Goal: Information Seeking & Learning: Learn about a topic

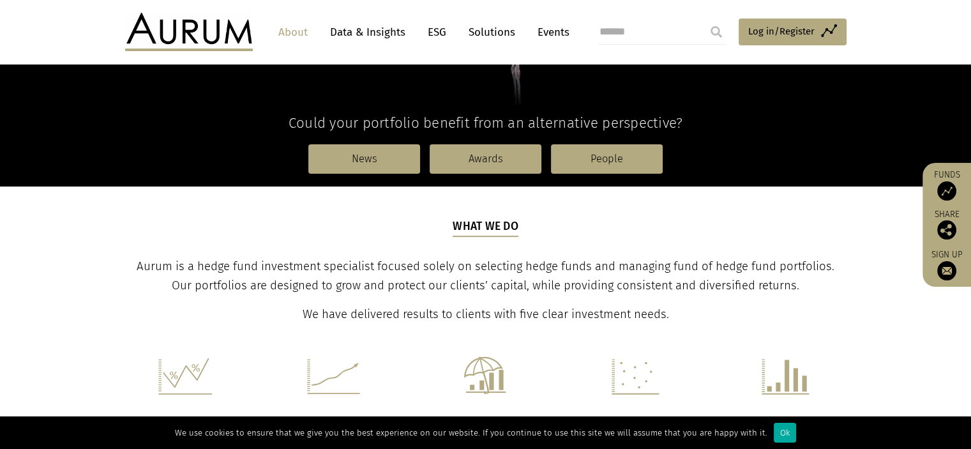
scroll to position [319, 0]
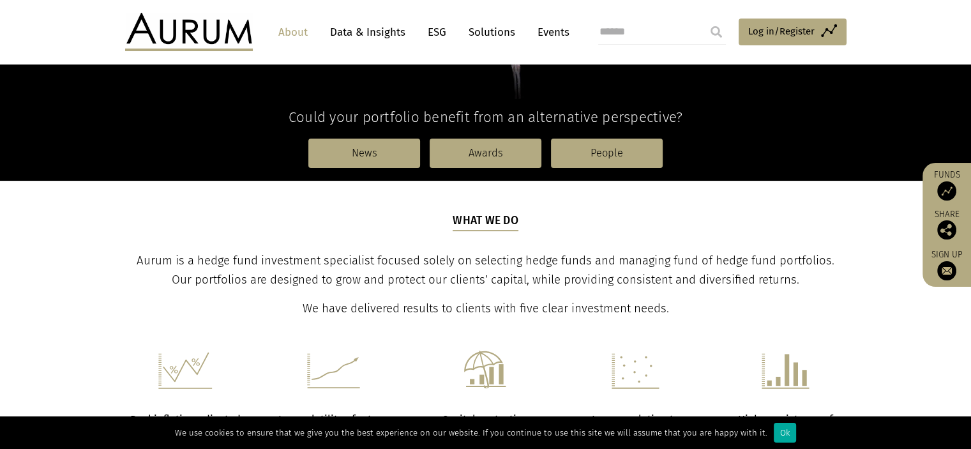
click at [375, 269] on p "Aurum is a hedge fund investment specialist focused solely on selecting hedge f…" at bounding box center [485, 270] width 718 height 38
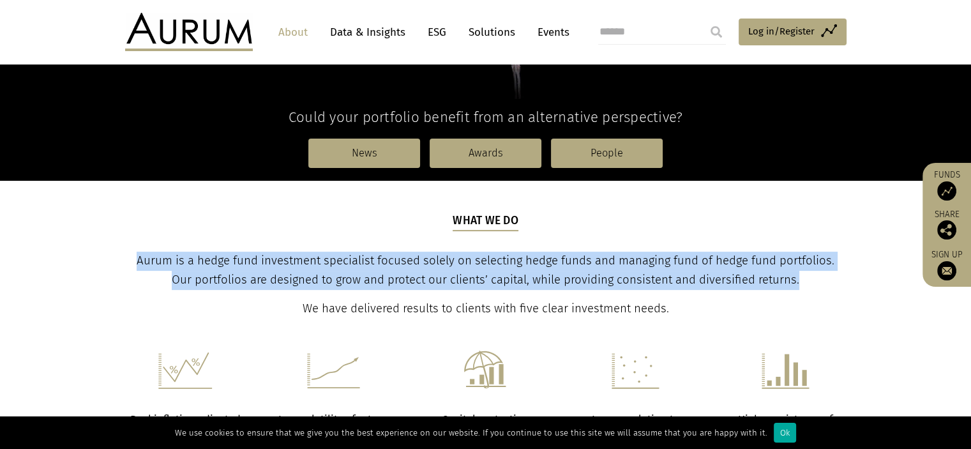
click at [375, 269] on p "Aurum is a hedge fund investment specialist focused solely on selecting hedge f…" at bounding box center [485, 270] width 718 height 38
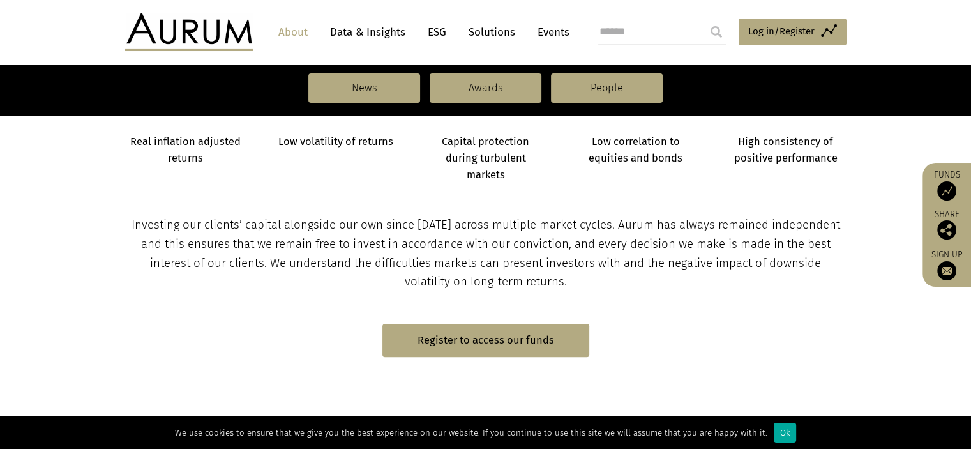
scroll to position [638, 0]
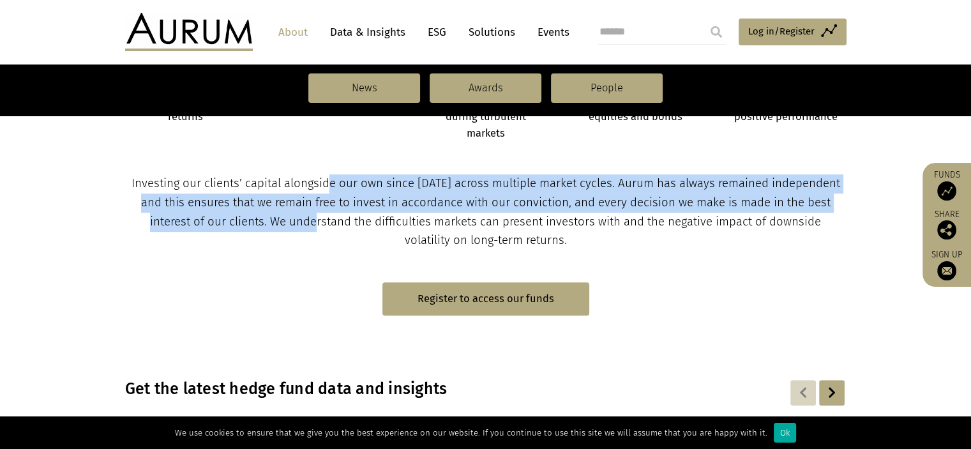
drag, startPoint x: 336, startPoint y: 174, endPoint x: 325, endPoint y: 228, distance: 55.8
click at [325, 228] on p "Investing our clients’ capital alongside our own since [DATE] across multiple m…" at bounding box center [485, 212] width 718 height 77
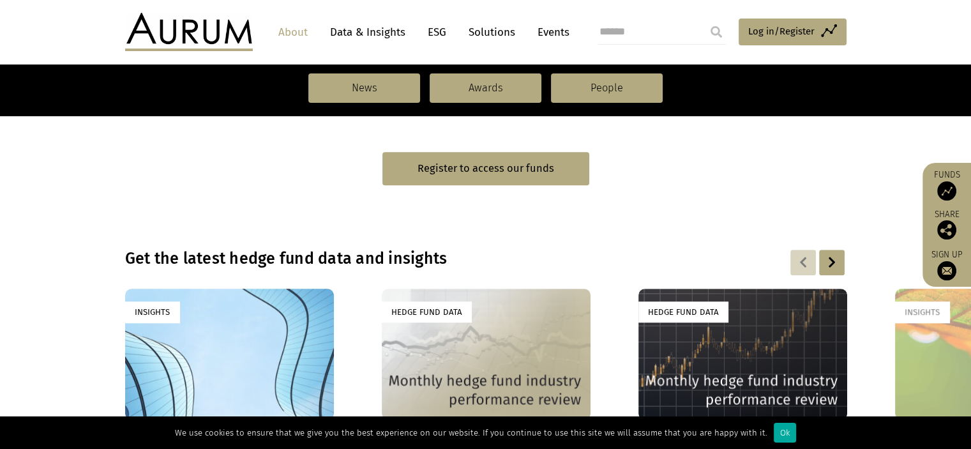
scroll to position [766, 0]
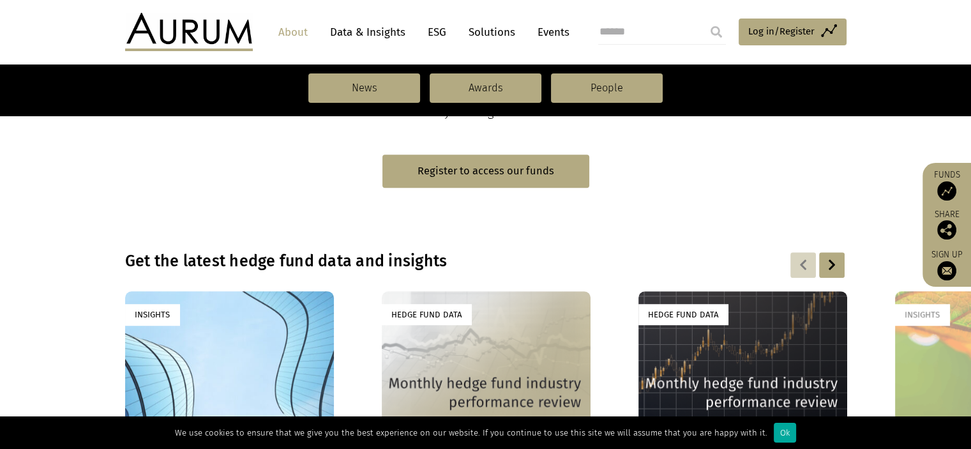
click at [266, 264] on h3 "Get the latest hedge fund data and insights" at bounding box center [403, 260] width 556 height 19
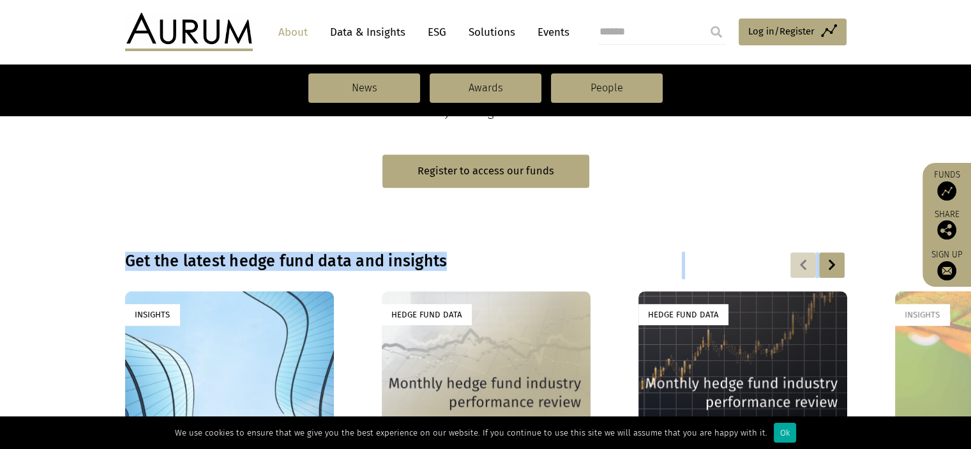
click at [266, 264] on h3 "Get the latest hedge fund data and insights" at bounding box center [403, 260] width 556 height 19
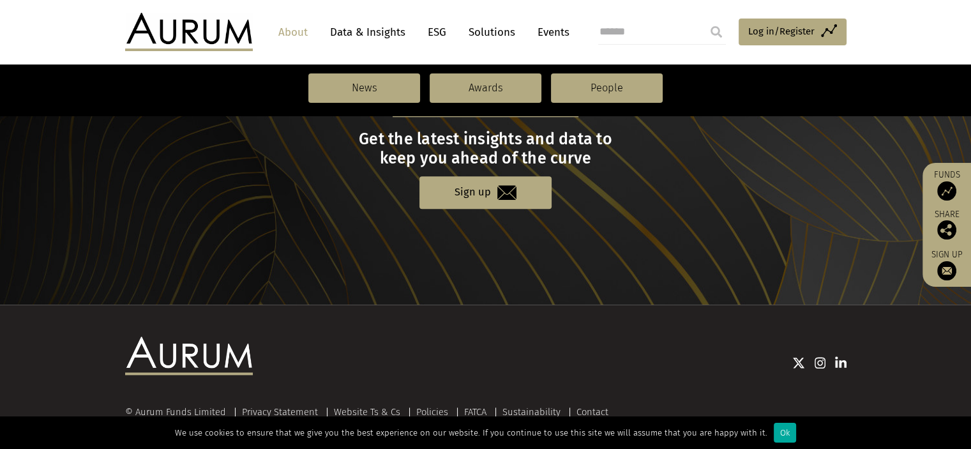
scroll to position [1462, 0]
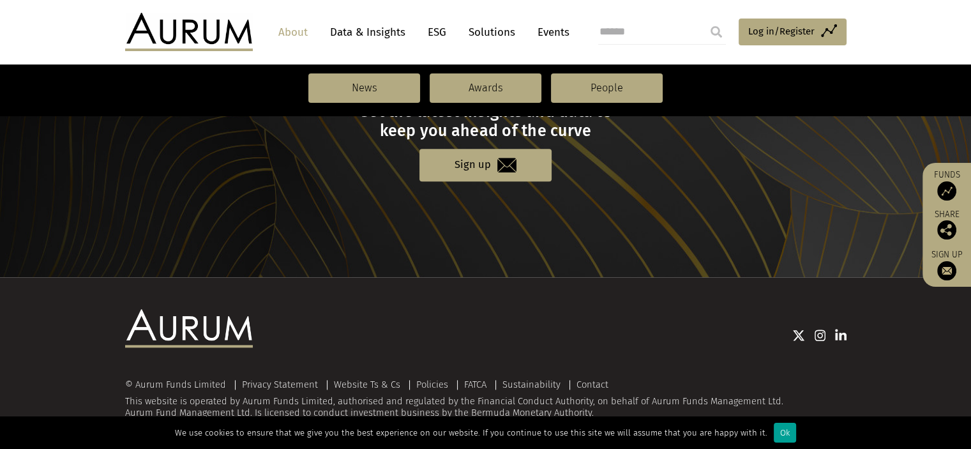
click at [775, 438] on div "Ok" at bounding box center [784, 432] width 22 height 20
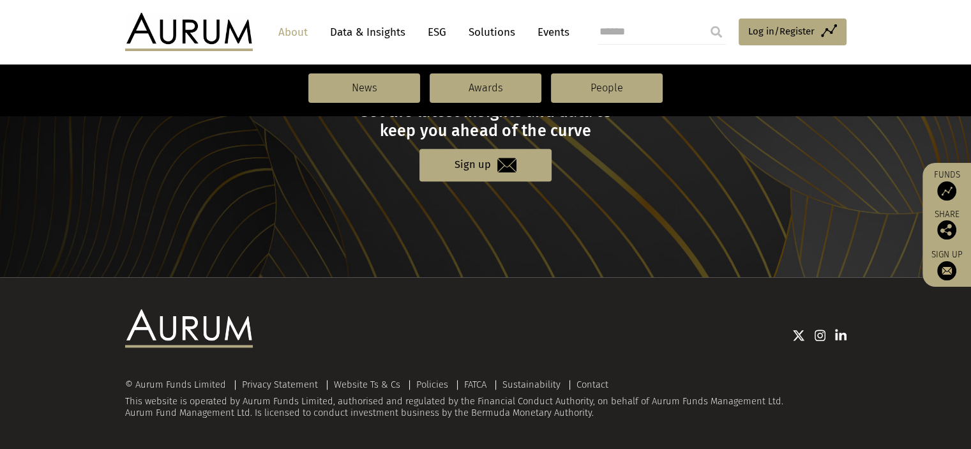
click at [561, 405] on div "© Aurum Funds Limited Privacy Statement Website Ts & Cs Policies FATCA Sustaina…" at bounding box center [485, 398] width 721 height 39
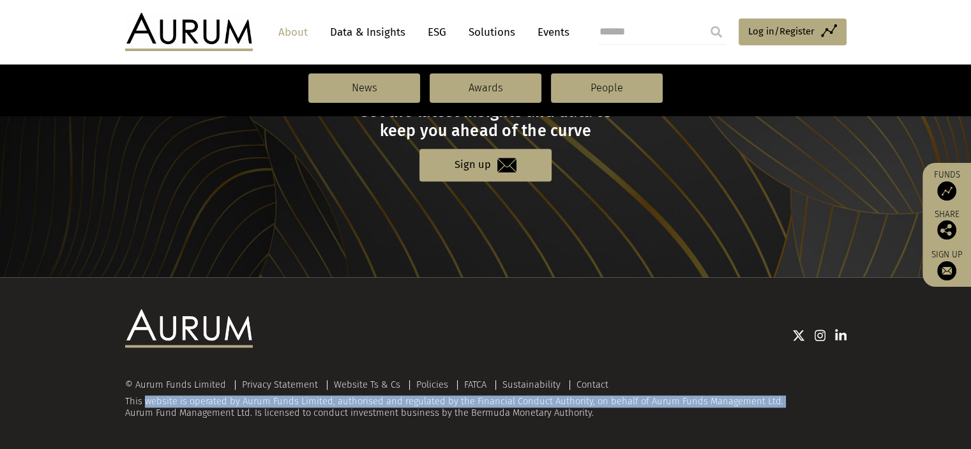
click at [561, 405] on div "© Aurum Funds Limited Privacy Statement Website Ts & Cs Policies FATCA Sustaina…" at bounding box center [485, 398] width 721 height 39
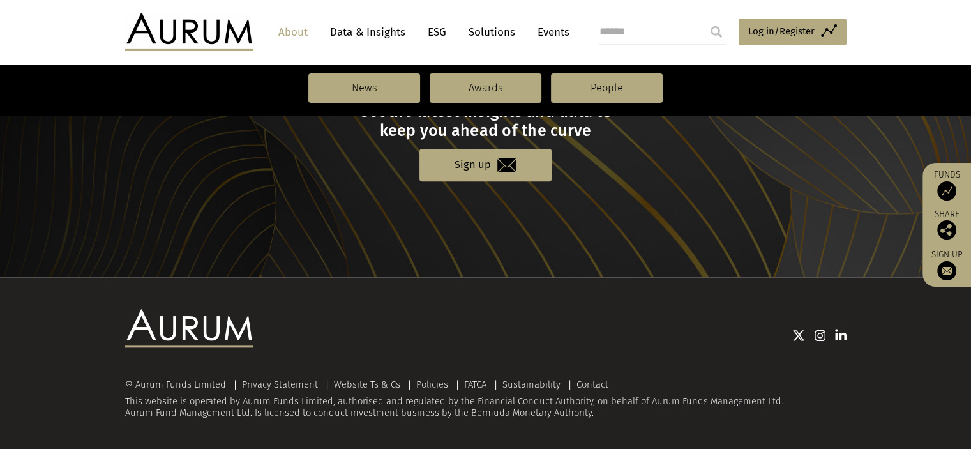
click at [610, 410] on div "© Aurum Funds Limited Privacy Statement Website Ts & Cs Policies FATCA Sustaina…" at bounding box center [485, 398] width 721 height 39
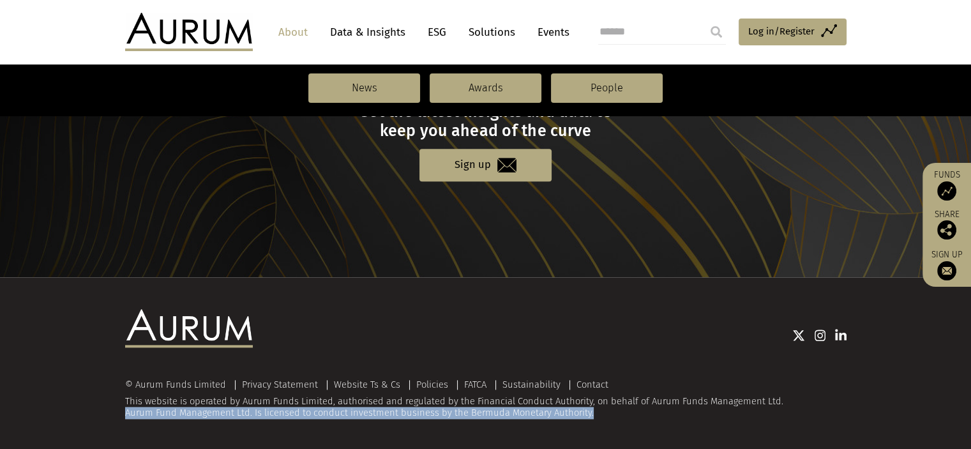
click at [610, 410] on div "© Aurum Funds Limited Privacy Statement Website Ts & Cs Policies FATCA Sustaina…" at bounding box center [485, 398] width 721 height 39
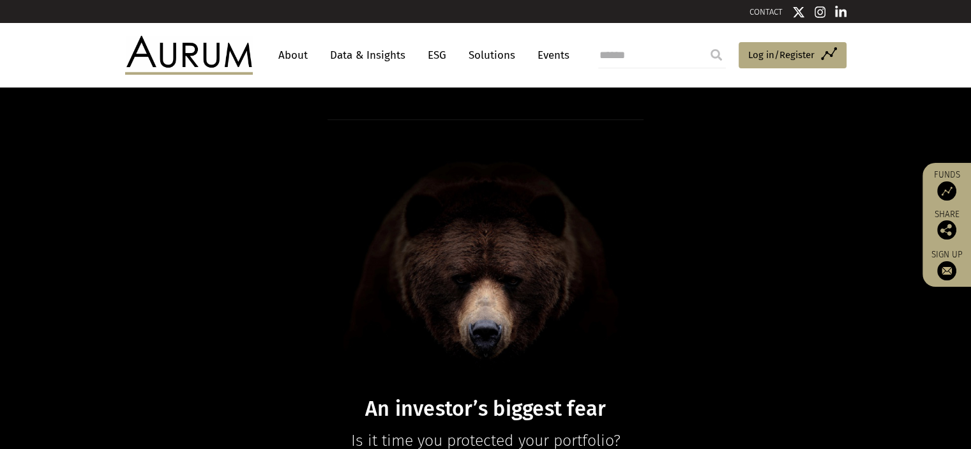
click at [297, 53] on link "About" at bounding box center [293, 55] width 42 height 24
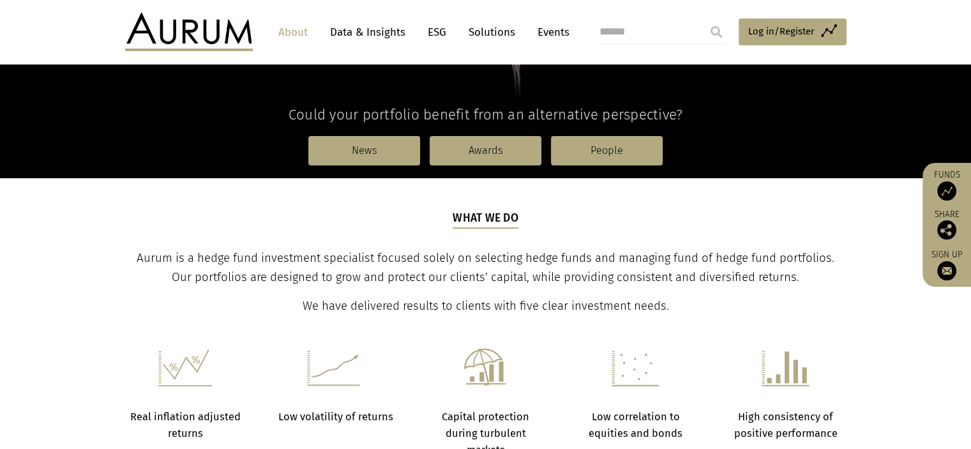
scroll to position [319, 0]
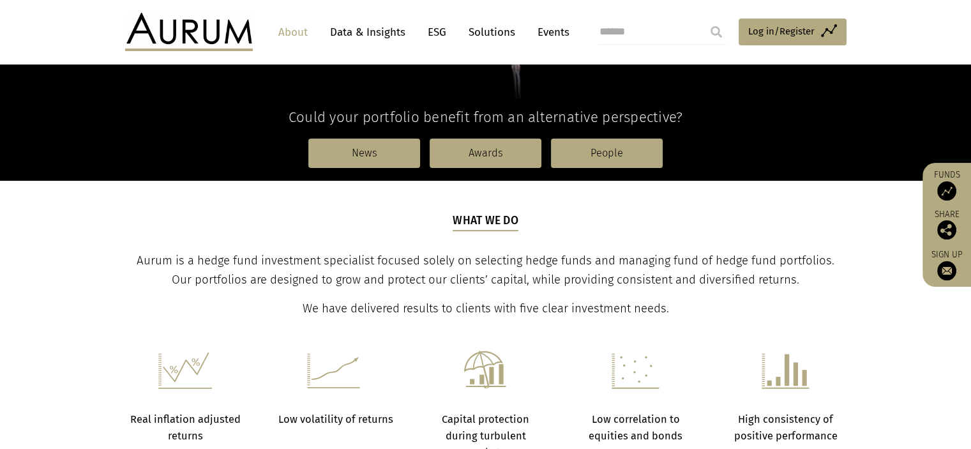
click at [521, 227] on div "What we do Aurum is a hedge fund investment specialist focused solely on select…" at bounding box center [485, 264] width 718 height 105
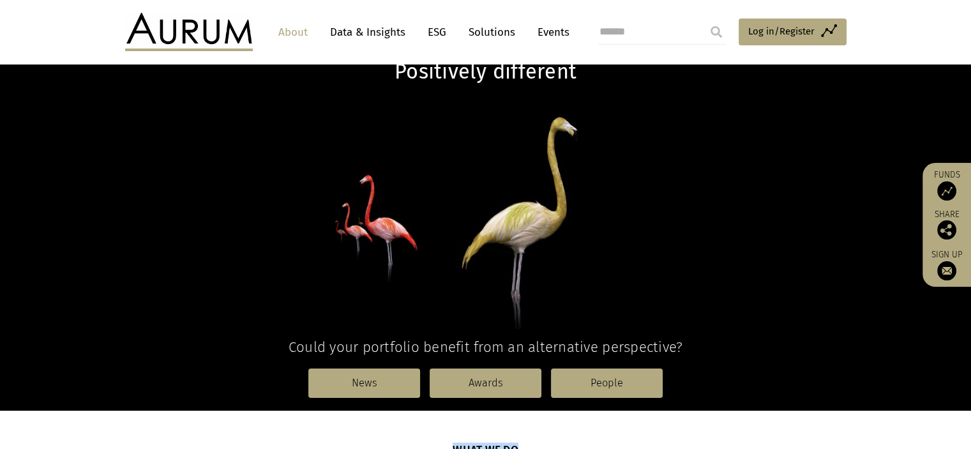
scroll to position [0, 0]
